Goal: Obtain resource: Download file/media

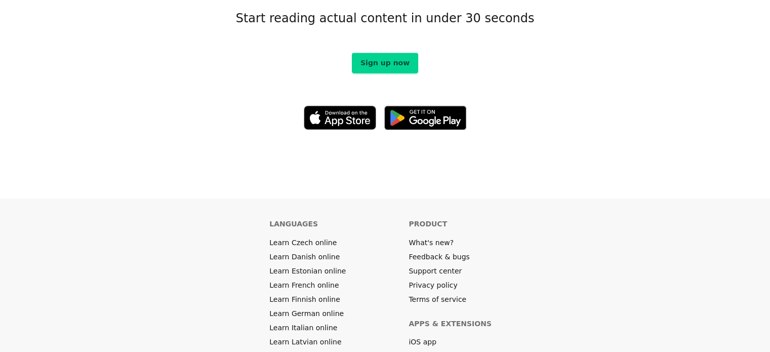
scroll to position [5673, 0]
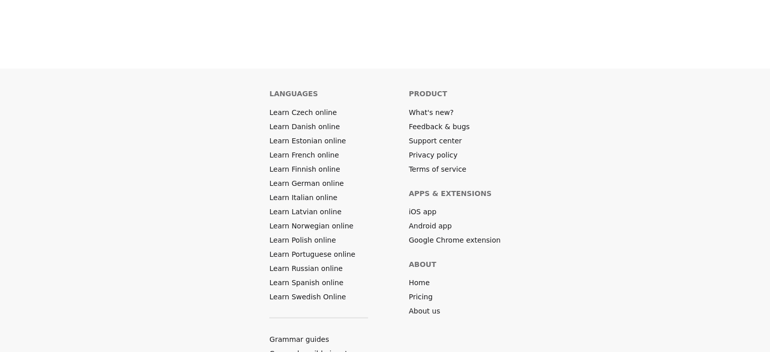
click at [356, 290] on nav "Languages Learn Czech online Learn Danish online Learn Estonian online Learn Fr…" at bounding box center [318, 238] width 99 height 298
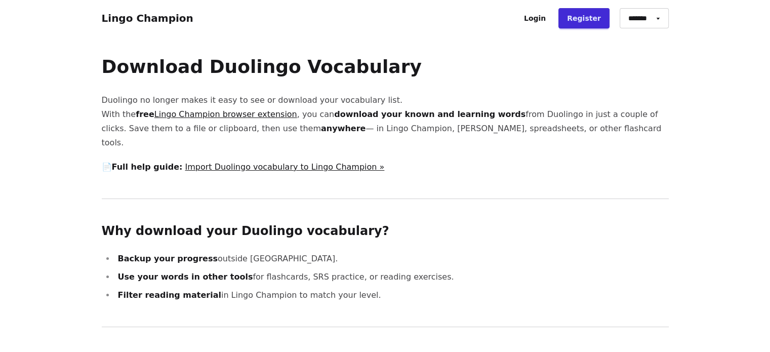
click at [251, 115] on link "Lingo Champion browser extension" at bounding box center [225, 114] width 143 height 10
